Goal: Submit feedback/report problem

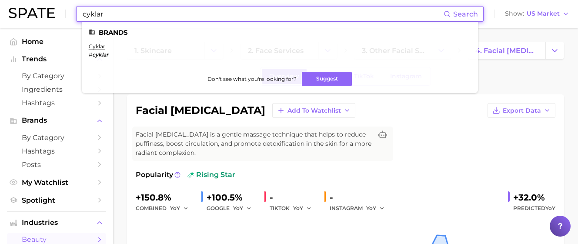
drag, startPoint x: 130, startPoint y: 17, endPoint x: 17, endPoint y: 10, distance: 112.5
click at [17, 10] on div "cyklar Search Brands cyklar # cyklar Don't see what you're looking for? Suggest…" at bounding box center [289, 14] width 561 height 28
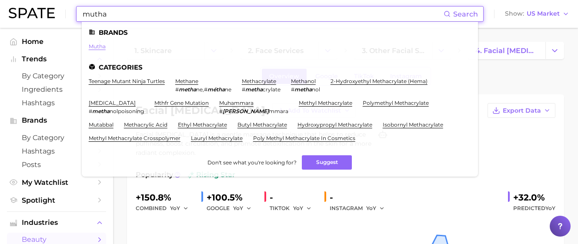
type input "mutha"
click at [98, 46] on link "mutha" at bounding box center [97, 46] width 17 height 7
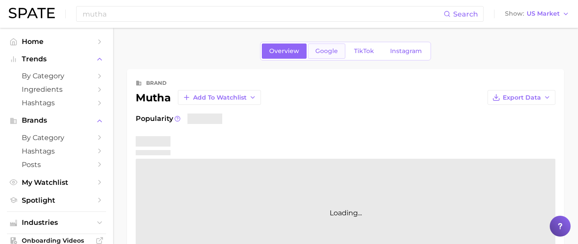
click at [334, 53] on span "Google" at bounding box center [326, 50] width 23 height 7
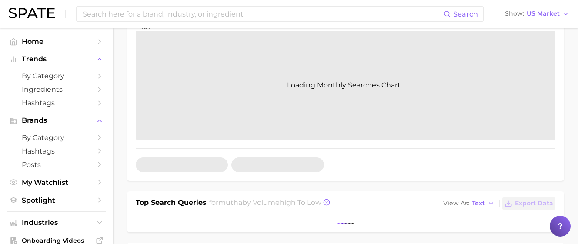
scroll to position [162, 0]
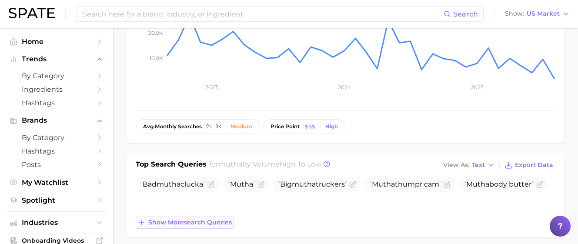
click at [208, 219] on span "Show more search queries" at bounding box center [190, 222] width 84 height 7
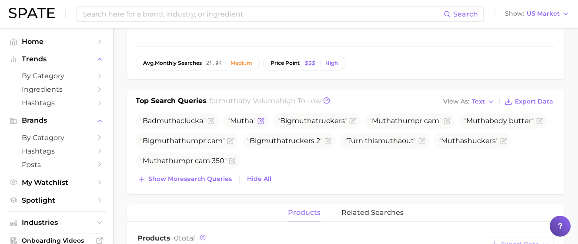
scroll to position [227, 0]
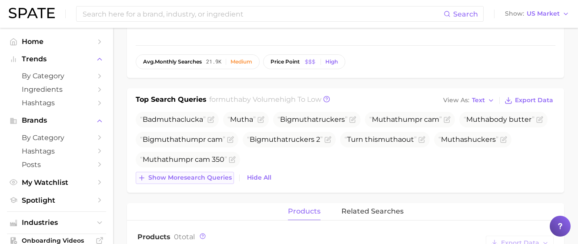
click at [197, 183] on button "Show more search queries" at bounding box center [185, 178] width 98 height 12
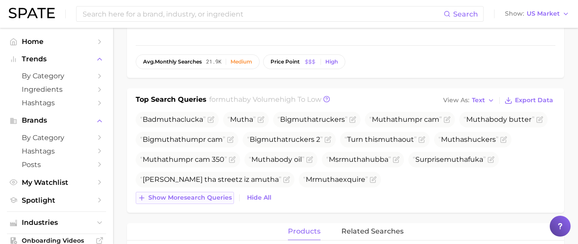
click at [209, 200] on span "Show more search queries" at bounding box center [190, 197] width 84 height 7
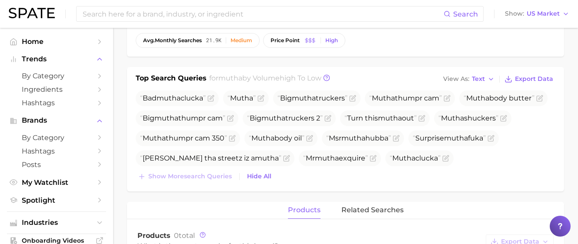
scroll to position [258, 0]
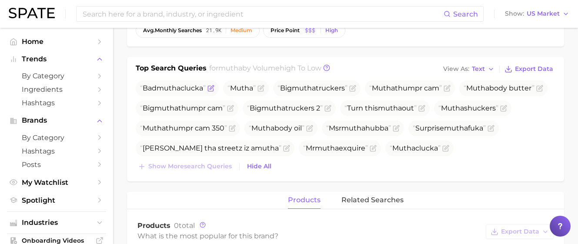
drag, startPoint x: 207, startPoint y: 88, endPoint x: 140, endPoint y: 88, distance: 66.1
click at [140, 88] on span "Bad mutha clucka" at bounding box center [173, 88] width 66 height 8
copy span "Bad mutha clucka"
click at [226, 83] on li "Mutha" at bounding box center [246, 88] width 46 height 16
drag, startPoint x: 206, startPoint y: 87, endPoint x: 138, endPoint y: 88, distance: 67.9
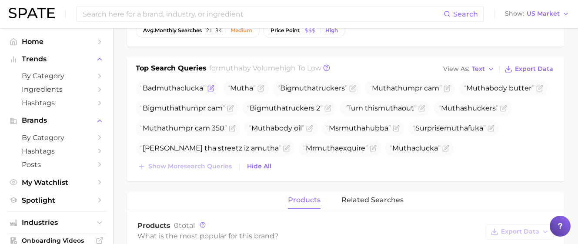
click at [138, 88] on span "Bad mutha clucka" at bounding box center [177, 88] width 83 height 16
copy span "Bad mutha clucka"
click at [214, 89] on icon "Flag as miscategorized or irrelevant" at bounding box center [210, 88] width 7 height 7
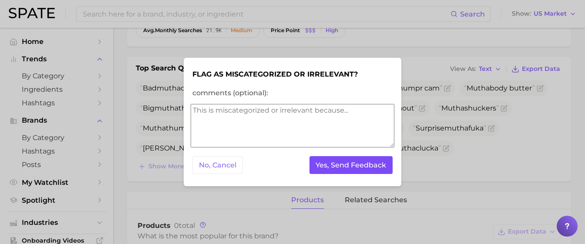
click at [327, 162] on button "Yes, Send Feedback" at bounding box center [351, 165] width 84 height 18
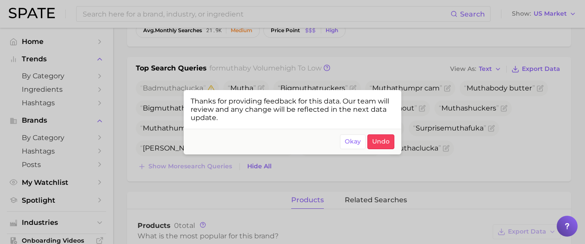
click at [483, 159] on div at bounding box center [292, 122] width 585 height 244
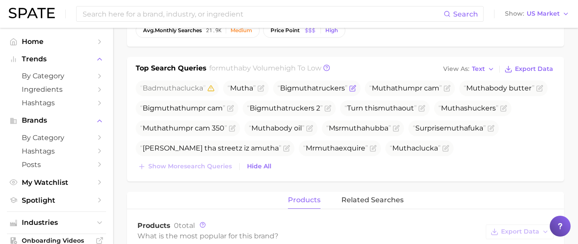
click at [356, 89] on icon "Flag as miscategorized or irrelevant" at bounding box center [352, 88] width 7 height 7
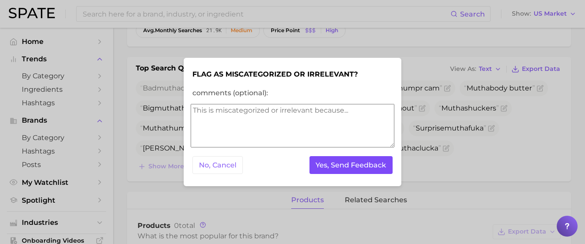
click at [382, 163] on button "Yes, Send Feedback" at bounding box center [351, 165] width 84 height 18
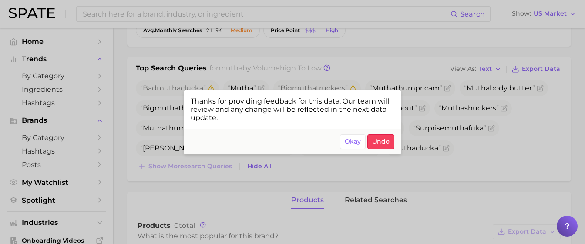
click at [439, 165] on div at bounding box center [292, 122] width 585 height 244
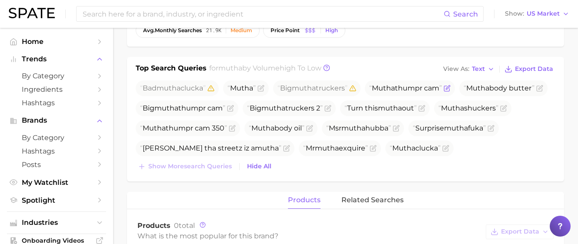
click at [451, 88] on icon "Flag as miscategorized or irrelevant" at bounding box center [447, 88] width 7 height 7
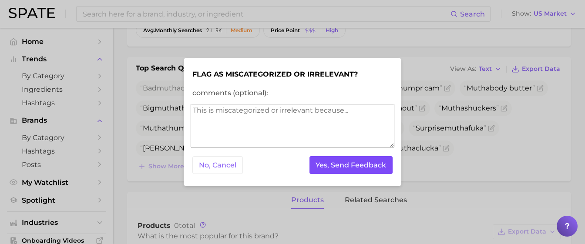
click at [384, 163] on button "Yes, Send Feedback" at bounding box center [351, 165] width 84 height 18
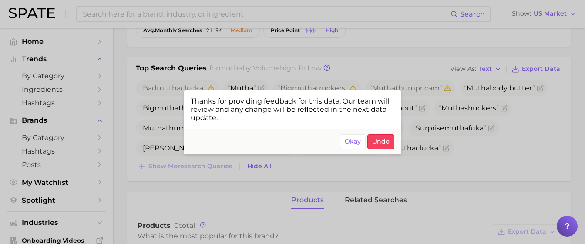
click at [472, 160] on div at bounding box center [292, 122] width 585 height 244
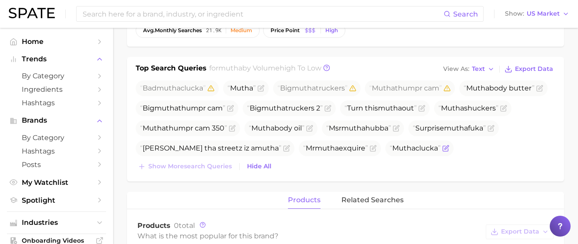
click at [449, 151] on icon "Flag as miscategorized or irrelevant" at bounding box center [445, 148] width 7 height 7
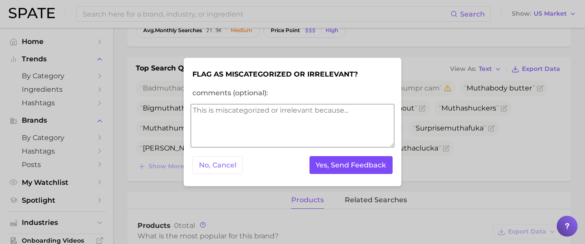
click at [379, 167] on button "Yes, Send Feedback" at bounding box center [351, 165] width 84 height 18
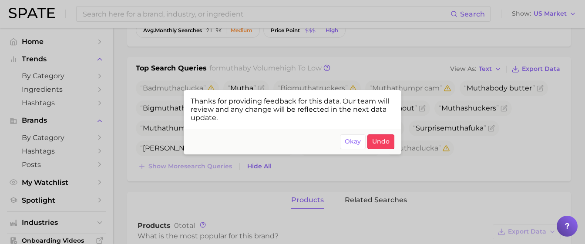
click at [324, 175] on div at bounding box center [292, 122] width 585 height 244
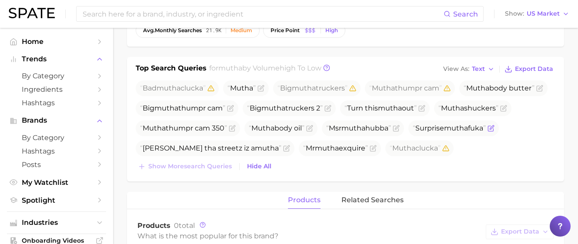
click at [490, 129] on icon "Flag as miscategorized or irrelevant" at bounding box center [492, 127] width 4 height 4
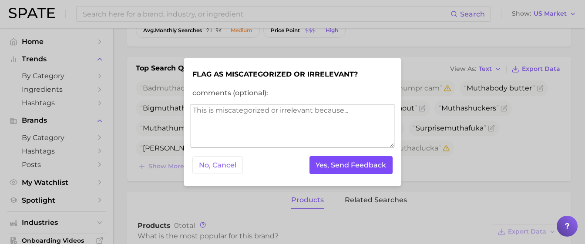
click at [322, 156] on button "Yes, Send Feedback" at bounding box center [351, 165] width 84 height 18
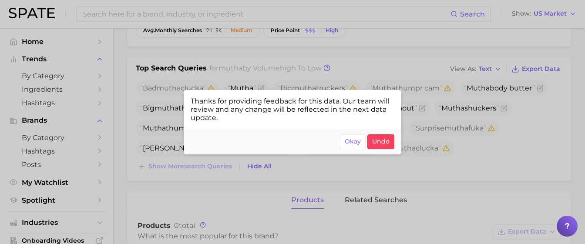
click at [429, 174] on div at bounding box center [292, 122] width 585 height 244
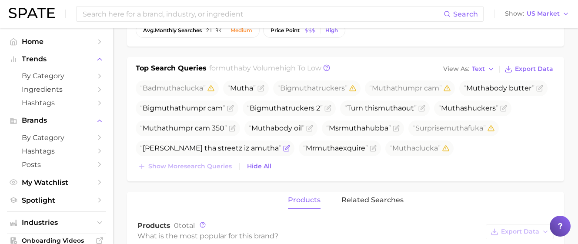
click at [290, 150] on icon "Flag as miscategorized or irrelevant" at bounding box center [286, 148] width 7 height 7
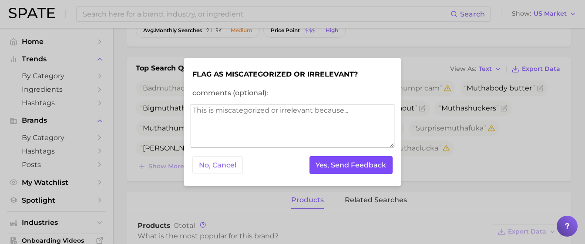
click at [338, 164] on button "Yes, Send Feedback" at bounding box center [351, 165] width 84 height 18
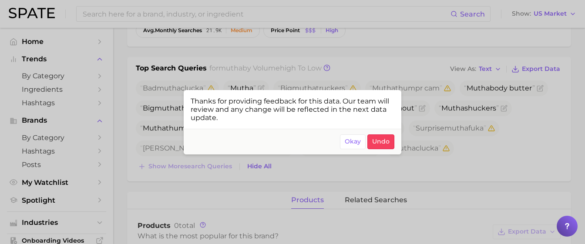
click at [385, 163] on div at bounding box center [292, 122] width 585 height 244
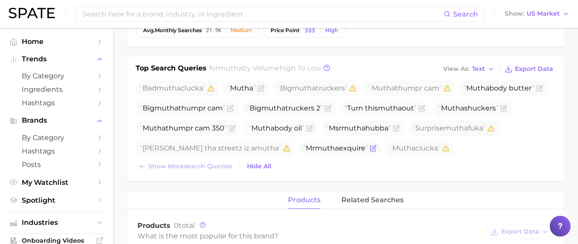
click at [377, 149] on icon "Flag as miscategorized or irrelevant" at bounding box center [373, 148] width 7 height 7
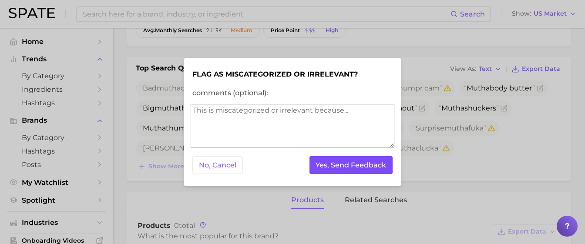
click at [352, 164] on button "Yes, Send Feedback" at bounding box center [351, 165] width 84 height 18
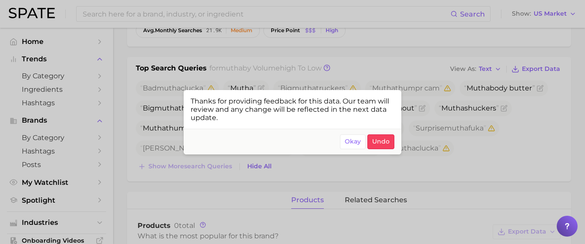
click at [449, 145] on div at bounding box center [292, 122] width 585 height 244
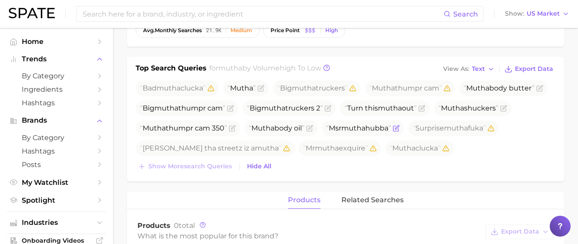
click at [399, 128] on icon "Flag as miscategorized or irrelevant" at bounding box center [397, 127] width 4 height 4
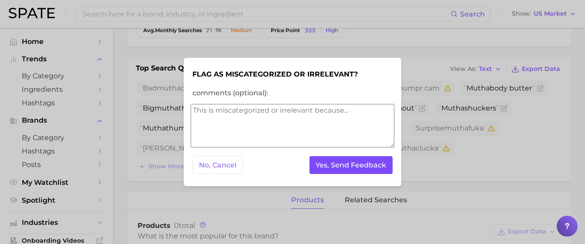
click at [351, 164] on button "Yes, Send Feedback" at bounding box center [351, 165] width 84 height 18
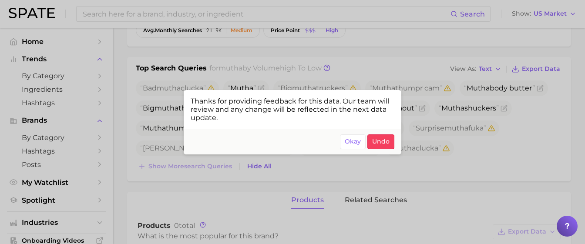
click at [453, 160] on div at bounding box center [292, 122] width 585 height 244
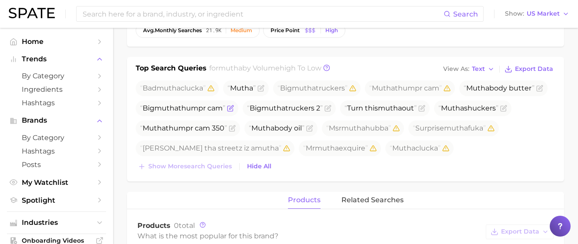
click at [234, 109] on icon "Flag as miscategorized or irrelevant" at bounding box center [230, 108] width 7 height 7
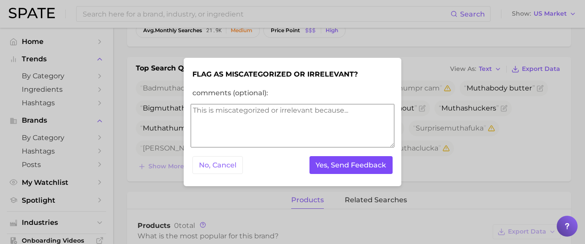
click at [357, 165] on button "Yes, Send Feedback" at bounding box center [351, 165] width 84 height 18
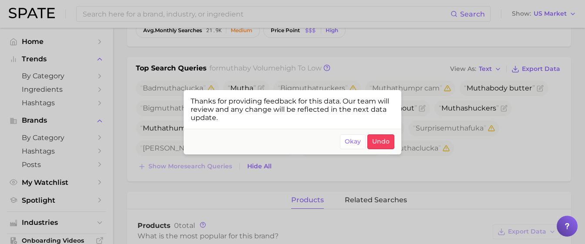
click at [471, 166] on div at bounding box center [292, 122] width 585 height 244
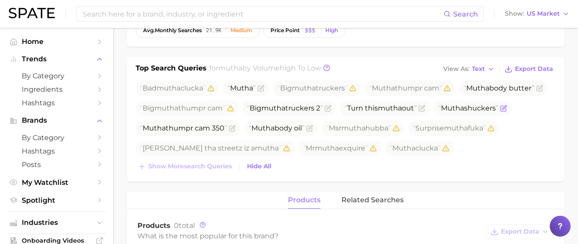
click at [502, 109] on icon "Flag as miscategorized or irrelevant" at bounding box center [504, 107] width 4 height 4
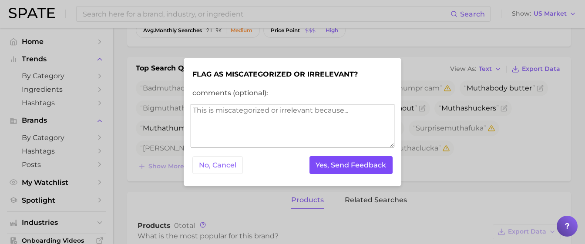
click at [333, 156] on button "Yes, Send Feedback" at bounding box center [351, 165] width 84 height 18
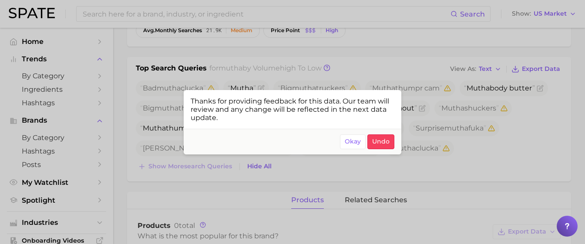
click at [493, 154] on div at bounding box center [292, 122] width 585 height 244
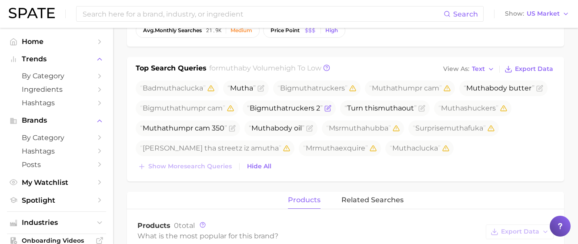
click at [331, 106] on icon "Flag as miscategorized or irrelevant" at bounding box center [327, 108] width 7 height 7
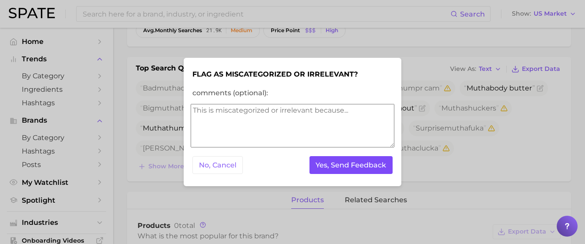
click at [374, 161] on button "Yes, Send Feedback" at bounding box center [351, 165] width 84 height 18
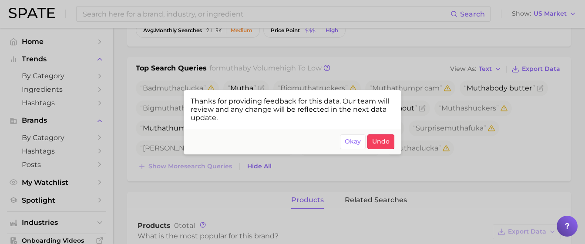
click at [464, 150] on div at bounding box center [292, 122] width 585 height 244
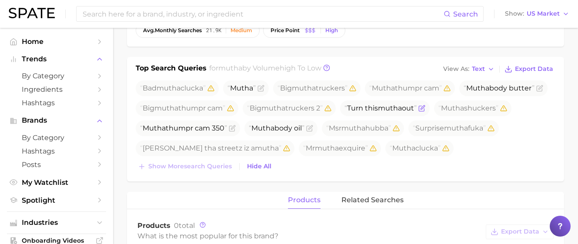
click at [424, 109] on icon "Flag as miscategorized or irrelevant" at bounding box center [423, 107] width 4 height 4
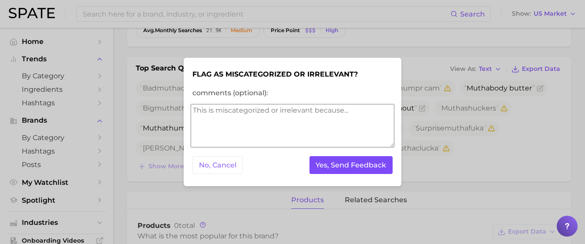
click at [378, 161] on button "Yes, Send Feedback" at bounding box center [351, 165] width 84 height 18
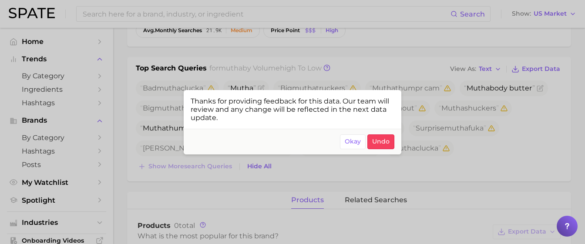
click at [443, 167] on div at bounding box center [292, 122] width 585 height 244
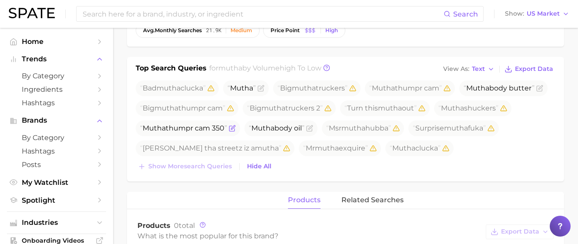
click at [236, 130] on icon "Flag as miscategorized or irrelevant" at bounding box center [232, 128] width 7 height 7
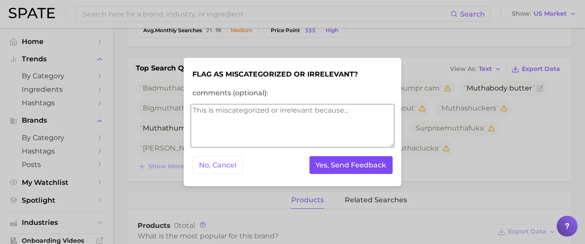
click at [329, 156] on button "Yes, Send Feedback" at bounding box center [351, 165] width 84 height 18
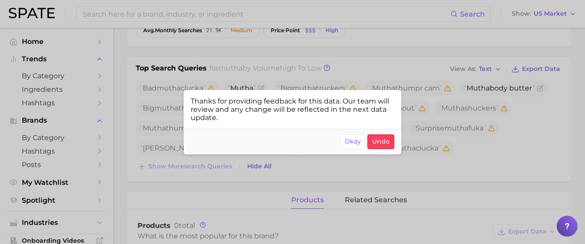
click at [448, 165] on div at bounding box center [292, 122] width 585 height 244
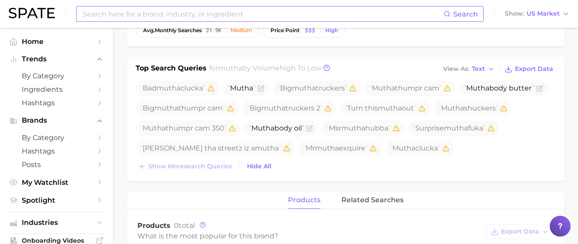
click at [120, 10] on input at bounding box center [263, 14] width 362 height 15
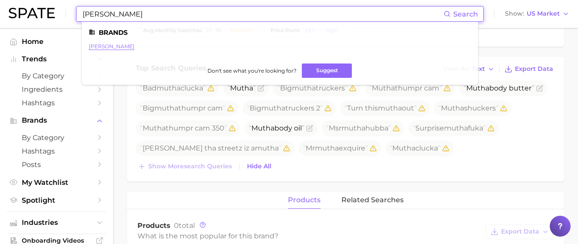
type input "[PERSON_NAME]"
click at [100, 46] on link "[PERSON_NAME]" at bounding box center [112, 46] width 46 height 7
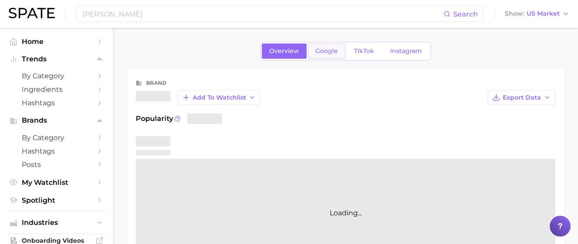
click at [334, 57] on link "Google" at bounding box center [326, 50] width 37 height 15
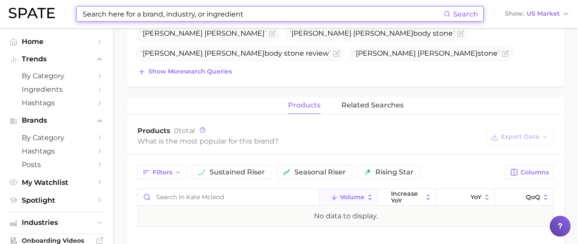
scroll to position [261, 0]
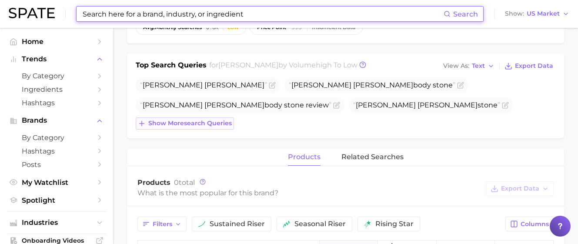
click at [215, 128] on button "Show more search queries" at bounding box center [185, 123] width 98 height 12
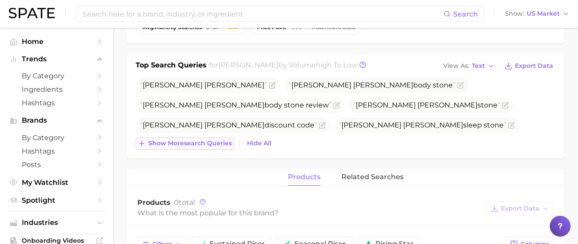
click at [217, 148] on button "Show more search queries" at bounding box center [185, 143] width 98 height 12
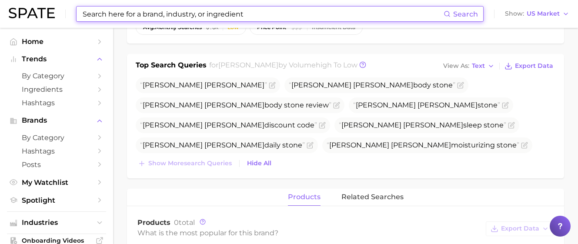
click at [125, 13] on input at bounding box center [263, 14] width 362 height 15
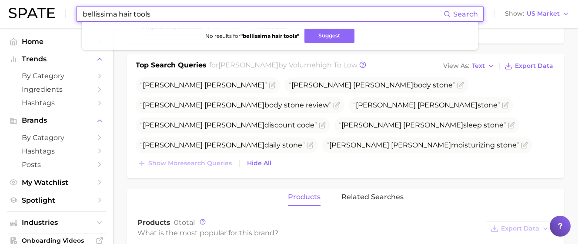
paste input "[DOMAIN_NAME]"
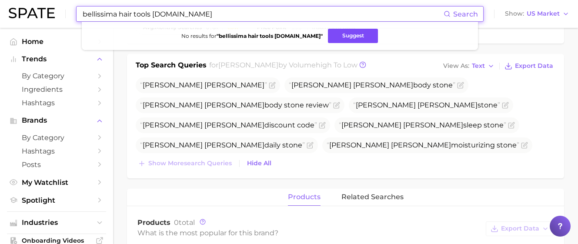
click at [355, 38] on button "Suggest" at bounding box center [353, 36] width 50 height 14
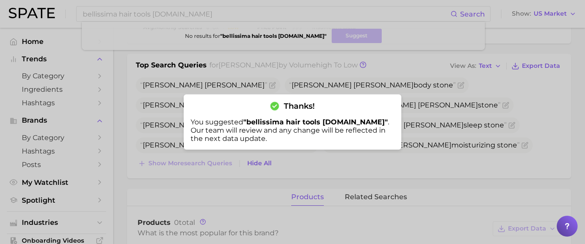
click at [140, 18] on div at bounding box center [292, 122] width 585 height 244
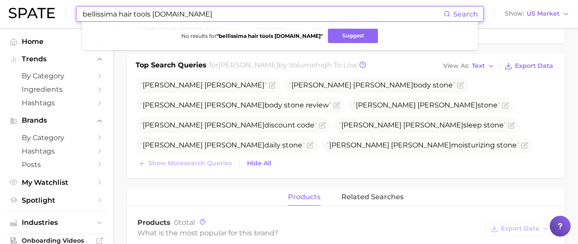
drag, startPoint x: 218, startPoint y: 16, endPoint x: -31, endPoint y: 5, distance: 249.4
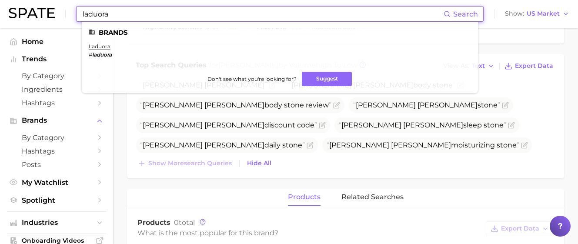
drag, startPoint x: 121, startPoint y: 15, endPoint x: 8, endPoint y: 6, distance: 113.0
click at [9, 6] on div "laduora Search Brands laduora # laduora Don't see what you're looking for? Sugg…" at bounding box center [289, 14] width 561 height 28
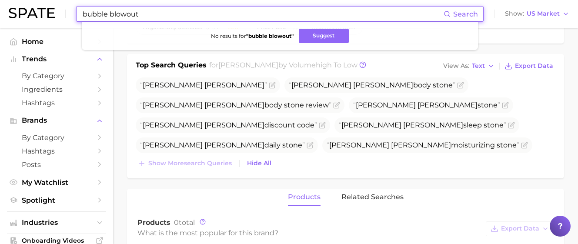
type input "bubble blowout"
